Goal: Information Seeking & Learning: Learn about a topic

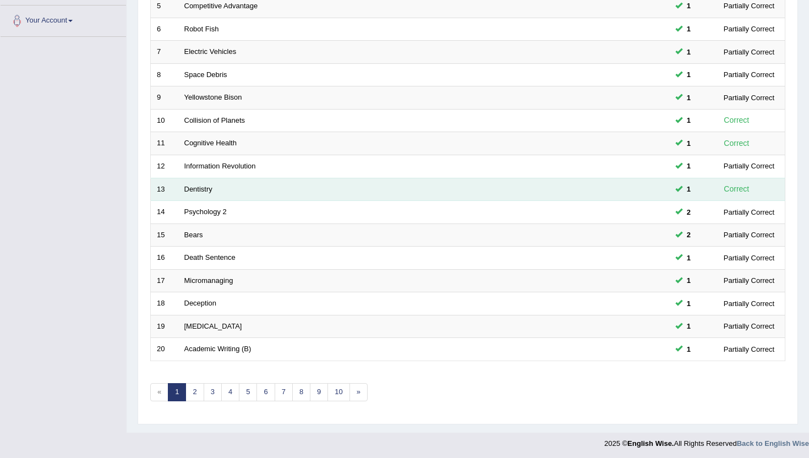
scroll to position [271, 0]
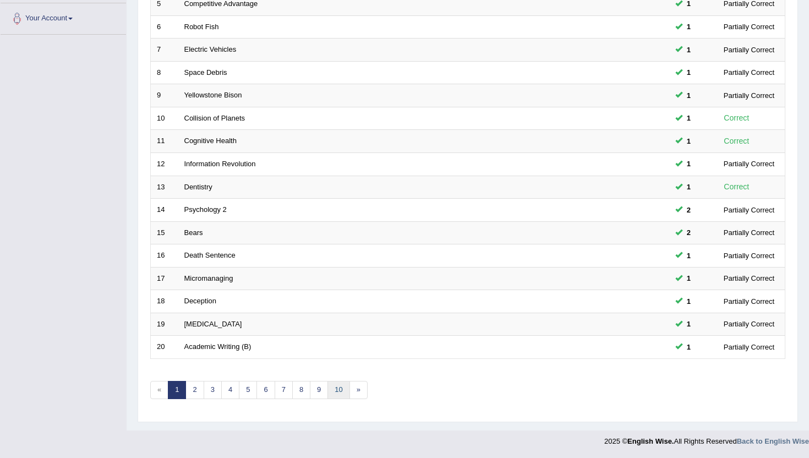
click at [336, 391] on link "10" at bounding box center [338, 390] width 22 height 18
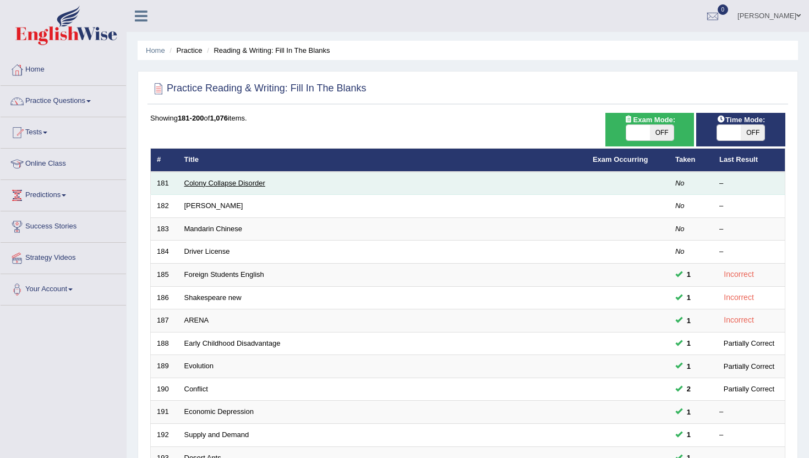
click at [232, 179] on link "Colony Collapse Disorder" at bounding box center [224, 183] width 81 height 8
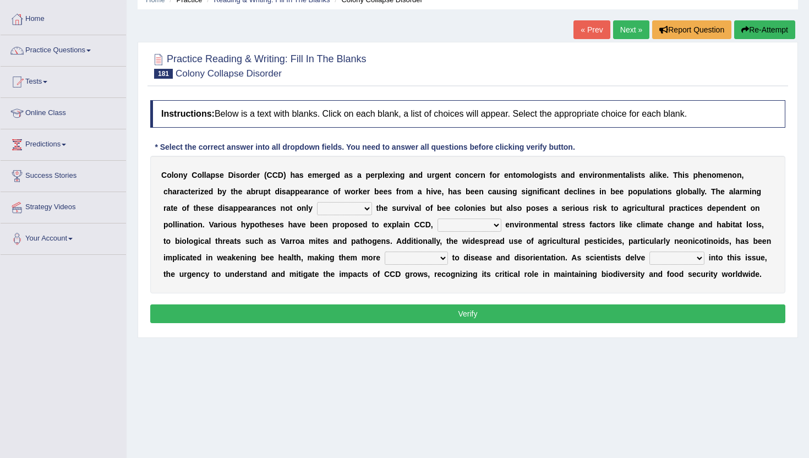
scroll to position [66, 0]
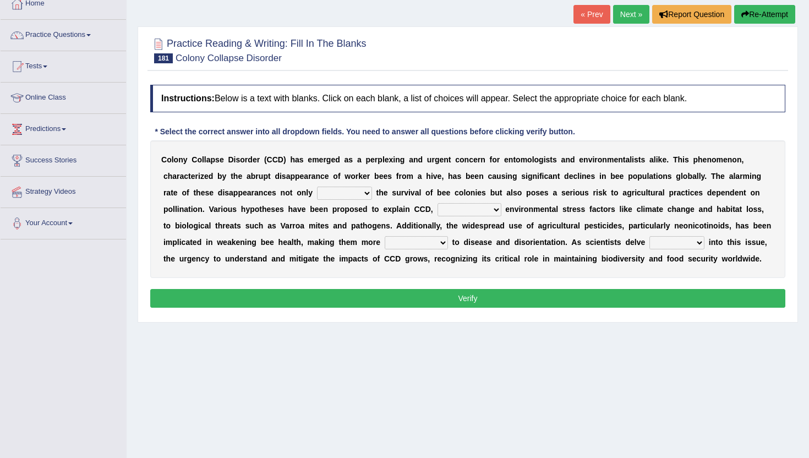
click at [370, 194] on select "justifies involves threatens reviews" at bounding box center [344, 193] width 55 height 13
click at [347, 195] on select "justifies involves threatens reviews" at bounding box center [344, 193] width 55 height 13
select select "threatens"
click at [317, 187] on select "justifies involves threatens reviews" at bounding box center [344, 193] width 55 height 13
click at [460, 210] on select "based on ranging from other than together with" at bounding box center [469, 209] width 64 height 13
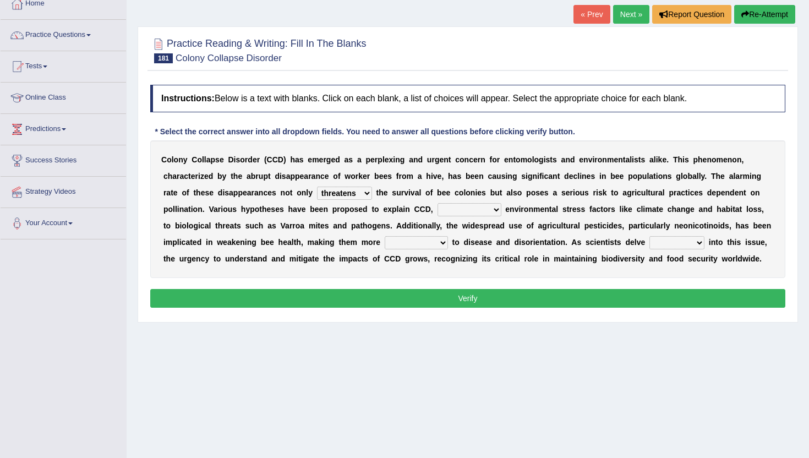
select select "based on"
click at [437, 203] on select "based on ranging from other than together with" at bounding box center [469, 209] width 64 height 13
click at [406, 241] on select "susceptible conventional prominent central" at bounding box center [416, 242] width 63 height 13
select select "susceptible"
click at [385, 236] on select "susceptible conventional prominent central" at bounding box center [416, 242] width 63 height 13
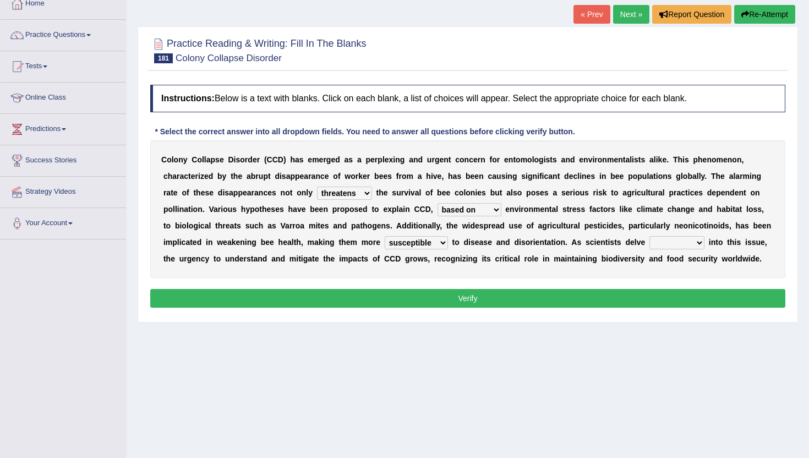
click at [682, 246] on select "faster higher wider deeper" at bounding box center [676, 242] width 55 height 13
select select "wider"
click at [649, 236] on select "faster higher wider deeper" at bounding box center [676, 242] width 55 height 13
click at [676, 294] on button "Verify" at bounding box center [467, 298] width 635 height 19
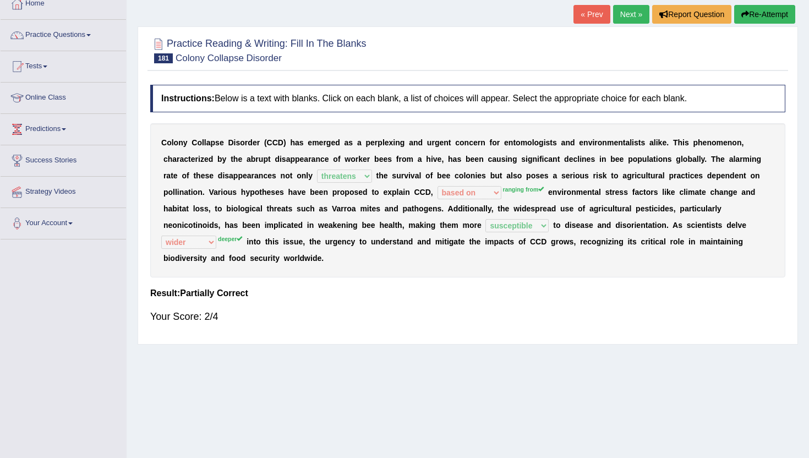
click at [620, 12] on link "Next »" at bounding box center [631, 14] width 36 height 19
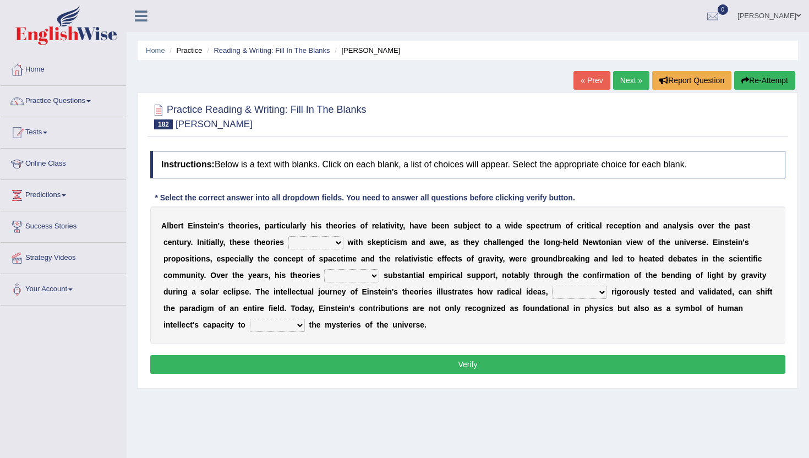
click at [305, 244] on select "have met are met were met met" at bounding box center [315, 242] width 55 height 13
select select "were met"
click at [288, 236] on select "have met are met were met met" at bounding box center [315, 242] width 55 height 13
click at [337, 278] on select "revised surpassed gained occupied" at bounding box center [351, 275] width 55 height 13
select select "occupied"
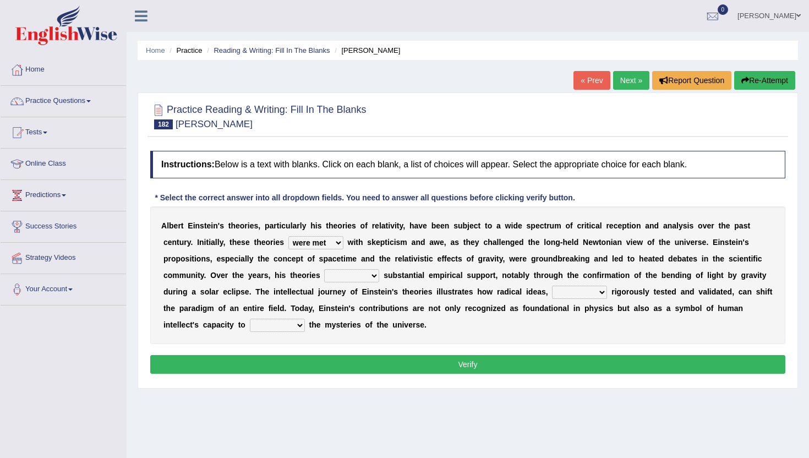
click at [324, 269] on select "revised surpassed gained occupied" at bounding box center [351, 275] width 55 height 13
click at [569, 293] on select "whether once where yet" at bounding box center [579, 292] width 55 height 13
select select "once"
click at [552, 286] on select "whether once where yet" at bounding box center [579, 292] width 55 height 13
click at [274, 329] on select "rewrite liberate unravel trust" at bounding box center [277, 325] width 55 height 13
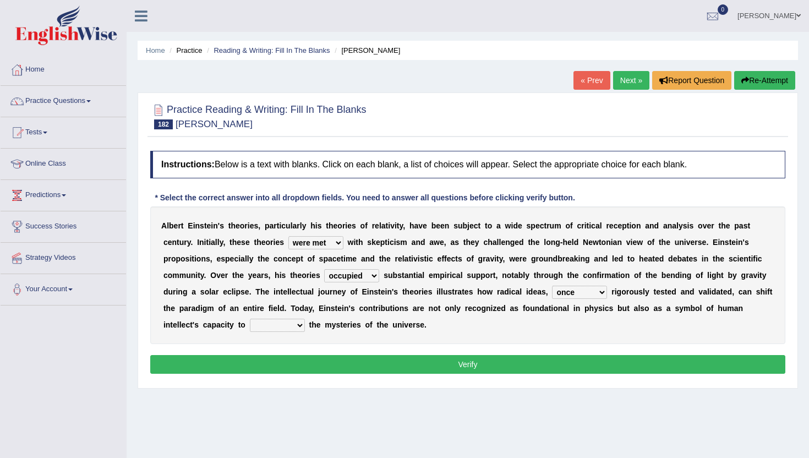
select select "unravel"
click at [250, 319] on select "rewrite liberate unravel trust" at bounding box center [277, 325] width 55 height 13
click at [300, 364] on button "Verify" at bounding box center [467, 364] width 635 height 19
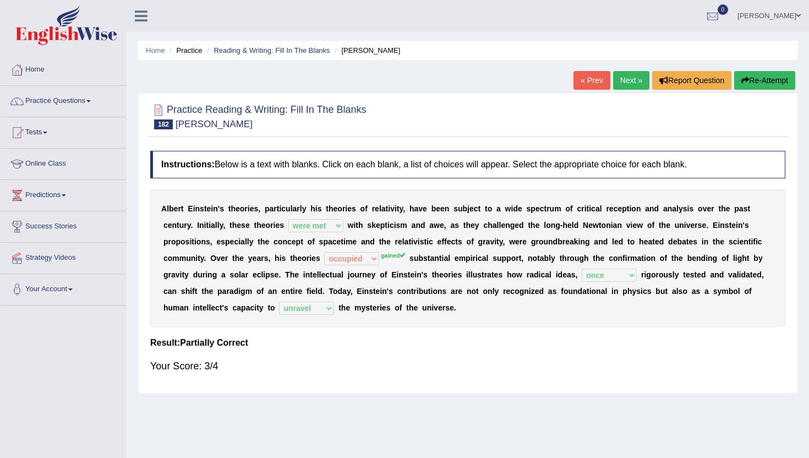
click at [635, 83] on link "Next »" at bounding box center [631, 80] width 36 height 19
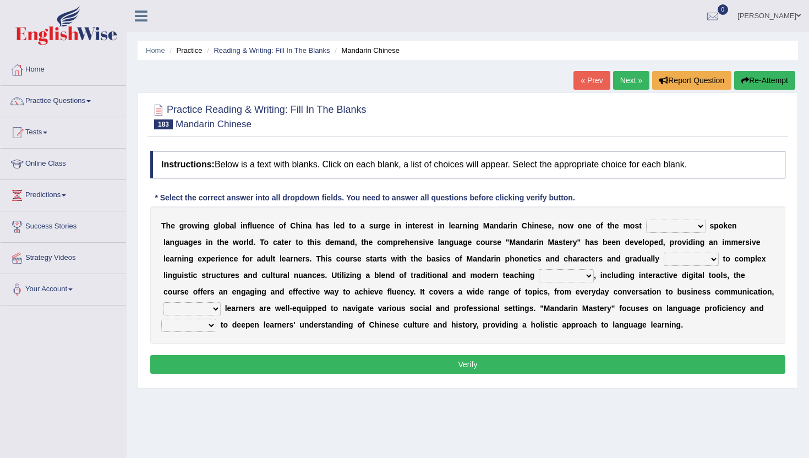
click at [659, 228] on select "traditionally faintly widely extremely" at bounding box center [675, 226] width 59 height 13
select select "widely"
click at [646, 220] on select "traditionally faintly widely extremely" at bounding box center [675, 226] width 59 height 13
click at [687, 259] on select "views advances flows drifts" at bounding box center [691, 259] width 55 height 13
click at [693, 256] on select "views advances flows drifts" at bounding box center [691, 259] width 55 height 13
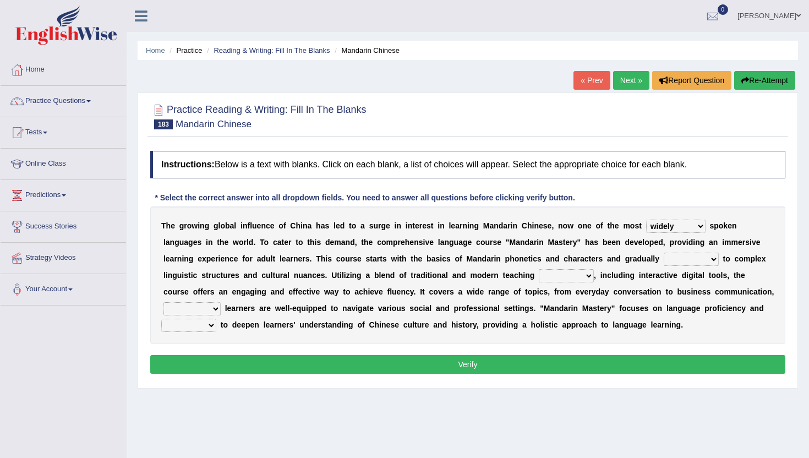
select select "drifts"
click at [664, 253] on select "views advances flows drifts" at bounding box center [691, 259] width 55 height 13
click at [561, 279] on select "methods sectors journals reactions" at bounding box center [566, 275] width 55 height 13
click at [539, 269] on select "methods sectors journals reactions" at bounding box center [566, 275] width 55 height 13
click at [563, 272] on select "methods sectors journals reactions" at bounding box center [566, 275] width 55 height 13
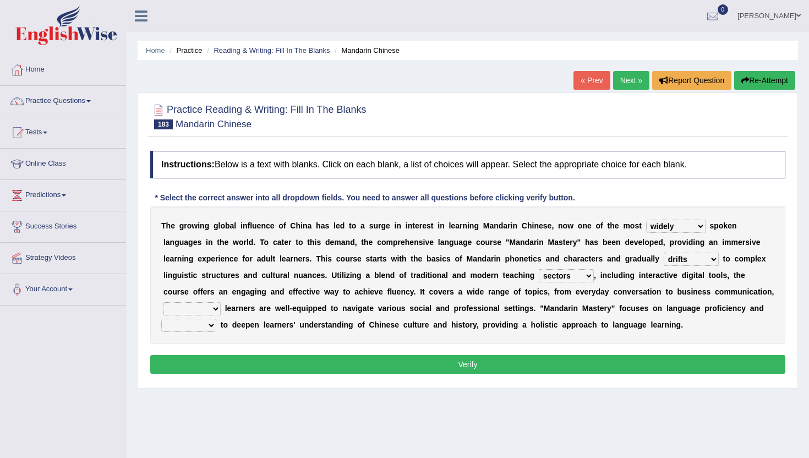
select select "methods"
click at [539, 269] on select "methods sectors journals reactions" at bounding box center [566, 275] width 55 height 13
click at [186, 314] on select "ensuring achieving mentioning deciding" at bounding box center [191, 308] width 57 height 13
select select "achieving"
click at [163, 302] on select "ensuring achieving mentioning deciding" at bounding box center [191, 308] width 57 height 13
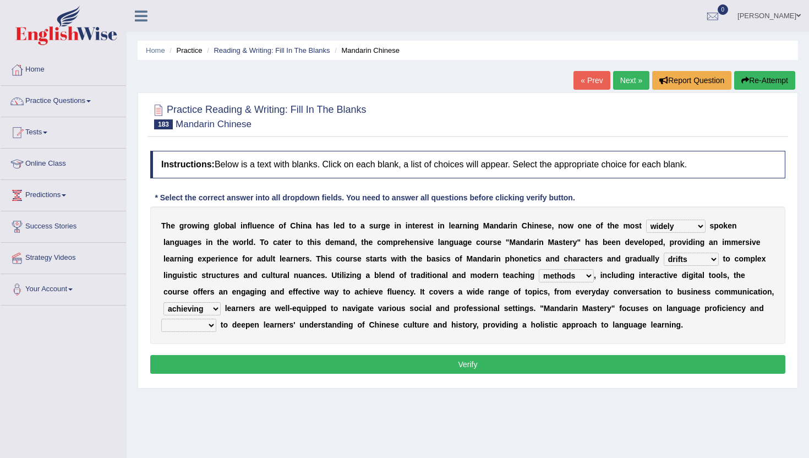
click at [193, 330] on select "discusses aims seals causes" at bounding box center [188, 325] width 55 height 13
click at [203, 327] on select "discusses aims seals causes" at bounding box center [188, 325] width 55 height 13
select select "aims"
click at [161, 319] on select "discusses aims seals causes" at bounding box center [188, 325] width 55 height 13
click at [201, 363] on button "Verify" at bounding box center [467, 364] width 635 height 19
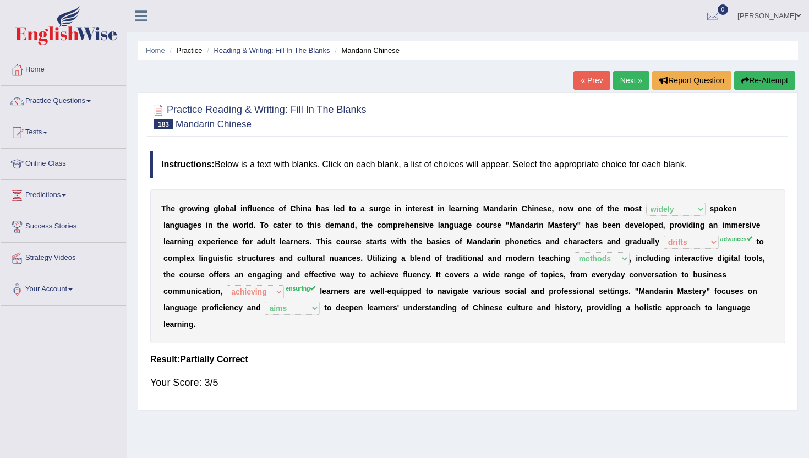
click at [621, 85] on link "Next »" at bounding box center [631, 80] width 36 height 19
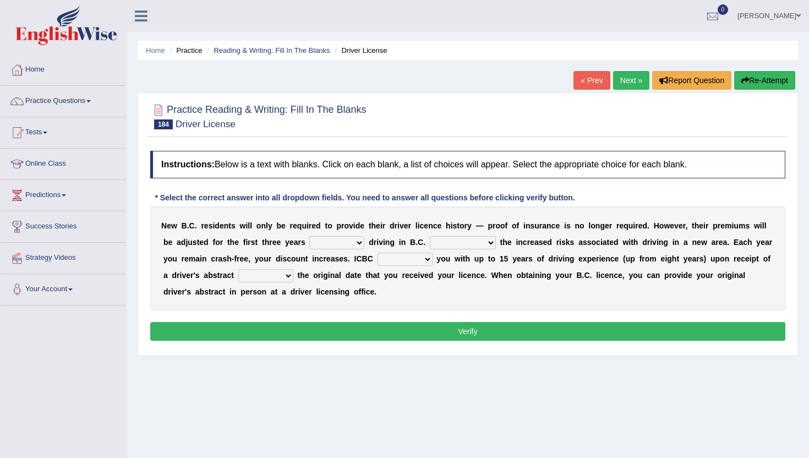
click at [330, 243] on select "within among against of" at bounding box center [336, 242] width 55 height 13
select select "of"
click at [310, 236] on select "within among against of" at bounding box center [336, 242] width 55 height 13
click at [463, 243] on select "depending on as for due to thanks to" at bounding box center [463, 242] width 66 height 13
select select "due to"
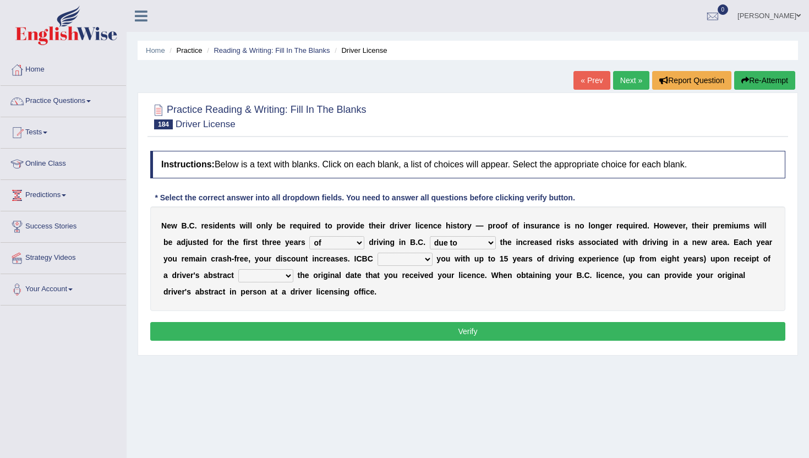
click at [430, 236] on select "depending on as for due to thanks to" at bounding box center [463, 242] width 66 height 13
click at [401, 261] on select "credited crediting credit will credit" at bounding box center [405, 259] width 55 height 13
select select "will credit"
click at [378, 253] on select "credited crediting credit will credit" at bounding box center [405, 259] width 55 height 13
click at [270, 274] on select "showing show shows shown" at bounding box center [265, 275] width 55 height 13
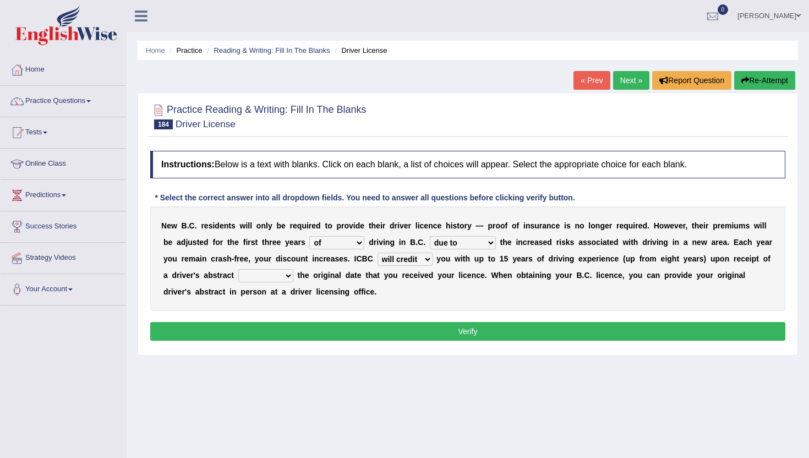
select select "showing"
click at [238, 269] on select "showing show shows shown" at bounding box center [265, 275] width 55 height 13
click at [264, 332] on button "Verify" at bounding box center [467, 331] width 635 height 19
